Goal: Task Accomplishment & Management: Manage account settings

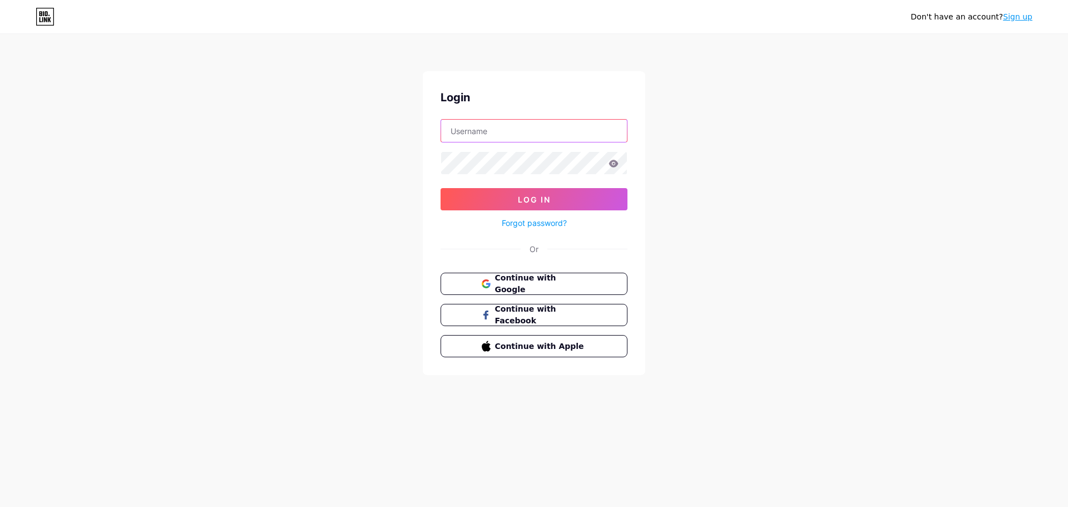
click at [538, 135] on input "text" at bounding box center [534, 131] width 186 height 22
paste input "[EMAIL_ADDRESS][DOMAIN_NAME]"
type input "[EMAIL_ADDRESS][DOMAIN_NAME]"
click at [557, 200] on button "Log In" at bounding box center [534, 199] width 187 height 22
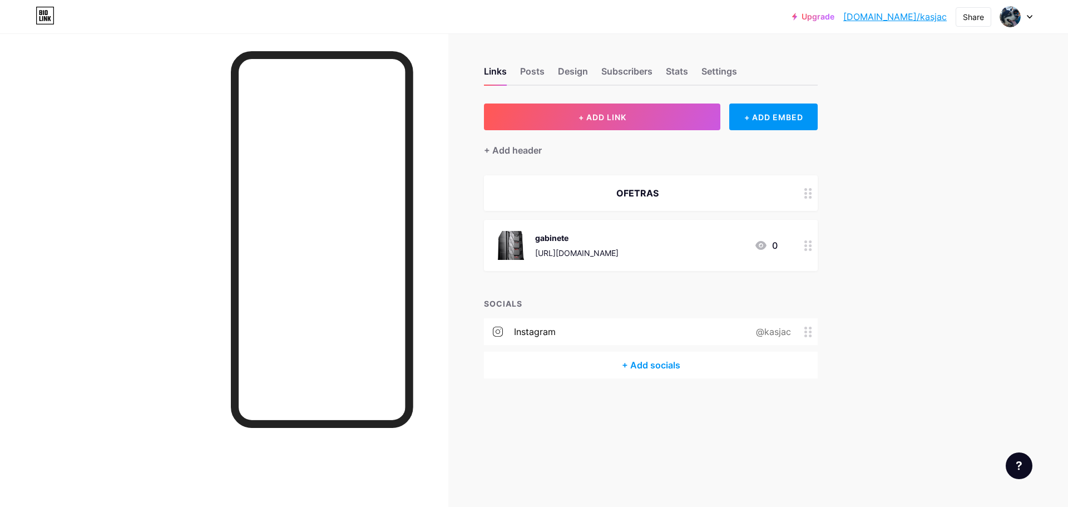
click at [1023, 17] on div at bounding box center [1016, 17] width 32 height 20
click at [923, 157] on li "Logout" at bounding box center [963, 156] width 138 height 30
